Goal: Connect with others: Connect with other users

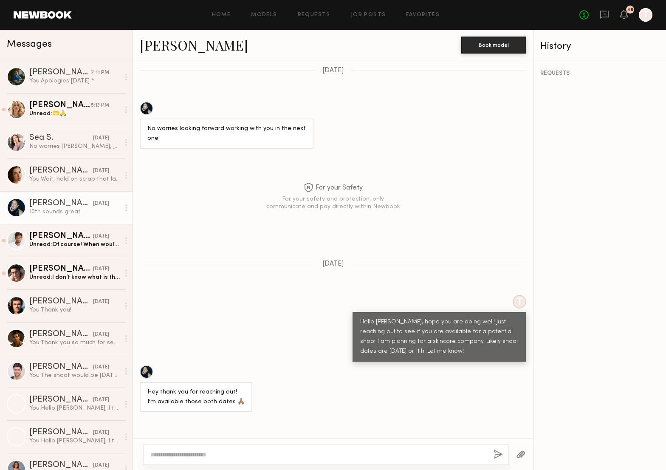
scroll to position [905, 0]
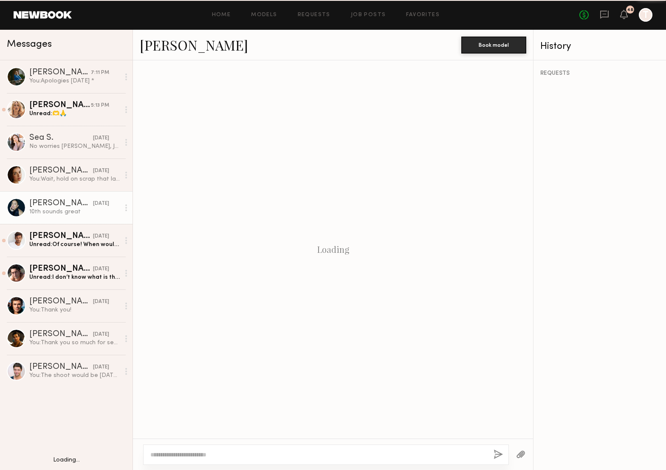
scroll to position [551, 0]
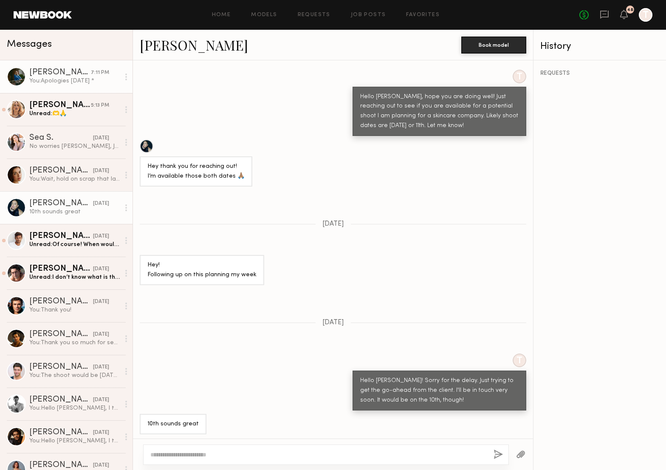
click at [61, 71] on div "[PERSON_NAME]" at bounding box center [60, 72] width 62 height 8
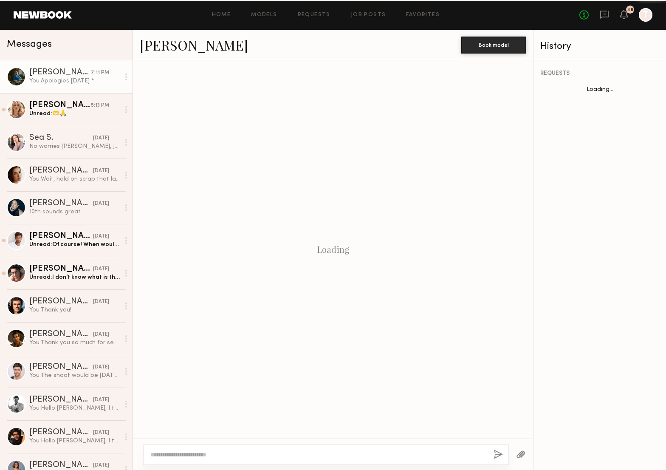
scroll to position [56, 0]
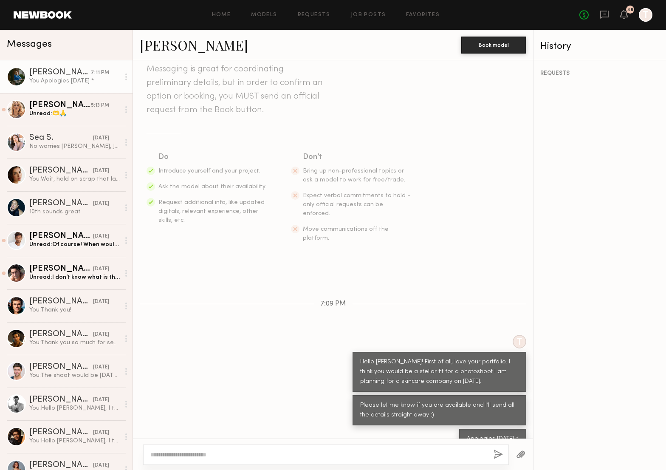
click at [164, 47] on link "[PERSON_NAME]" at bounding box center [194, 45] width 108 height 18
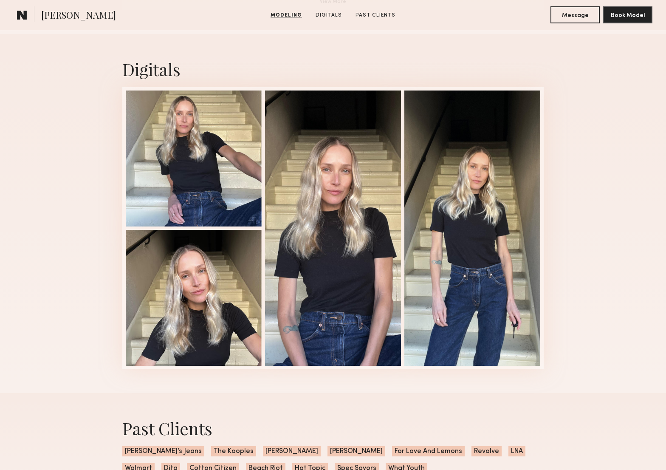
scroll to position [900, 0]
